Goal: Task Accomplishment & Management: Manage account settings

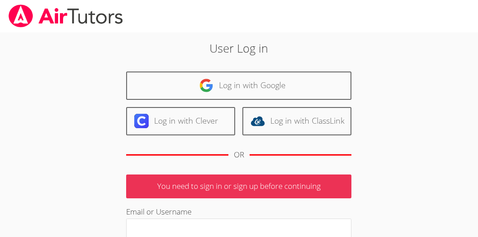
scroll to position [1, 0]
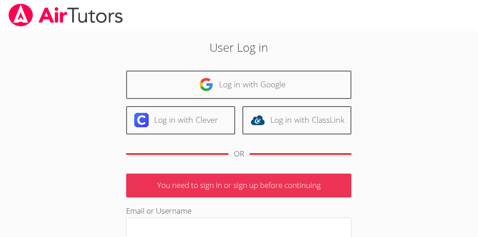
type input "jerilynwelsh@yahoo.com"
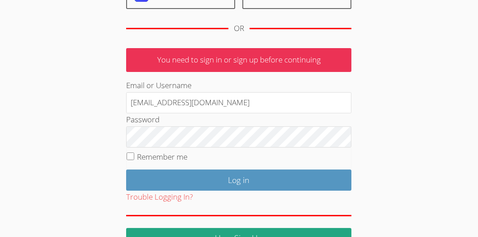
scroll to position [148, 0]
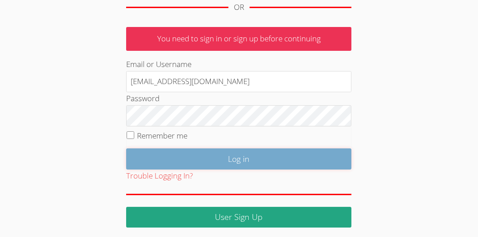
click at [212, 154] on input "Log in" at bounding box center [238, 159] width 225 height 21
